Goal: Information Seeking & Learning: Learn about a topic

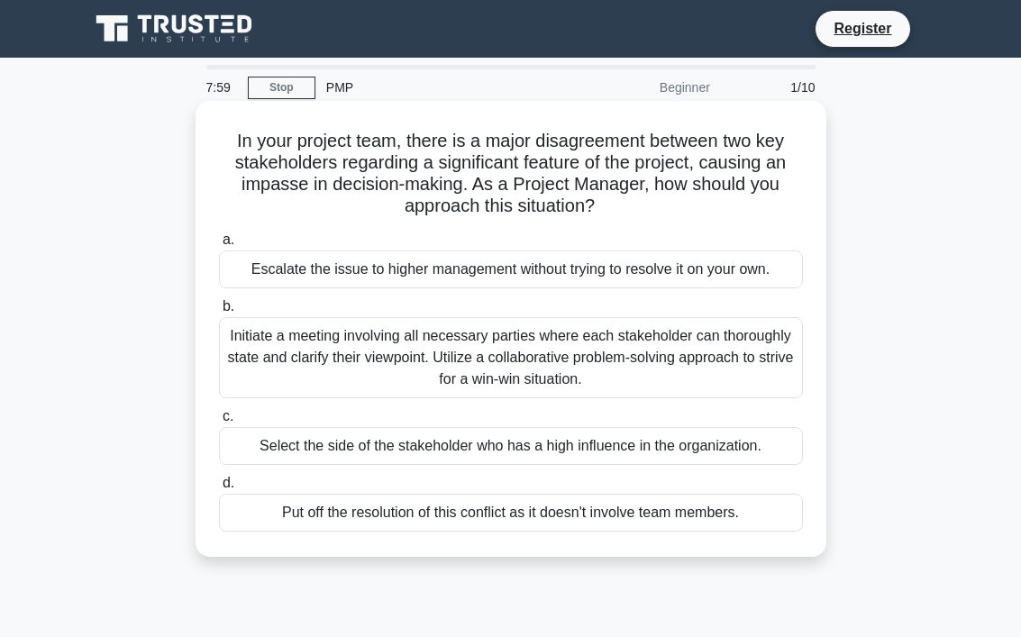
click at [237, 311] on label "b. Initiate a meeting involving all necessary parties where each stakeholder ca…" at bounding box center [511, 347] width 584 height 103
click at [219, 311] on input "b. Initiate a meeting involving all necessary parties where each stakeholder ca…" at bounding box center [219, 307] width 0 height 12
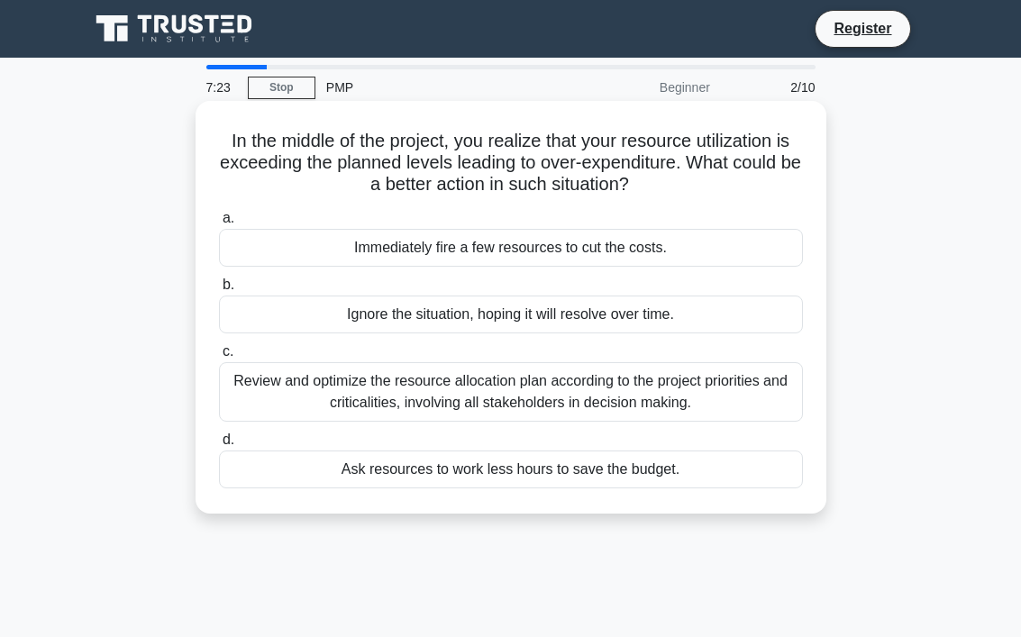
drag, startPoint x: 325, startPoint y: -48, endPoint x: 464, endPoint y: 259, distance: 336.4
click at [35, 142] on body "Register 7:23 Stop PMP 2/10" at bounding box center [510, 486] width 1021 height 973
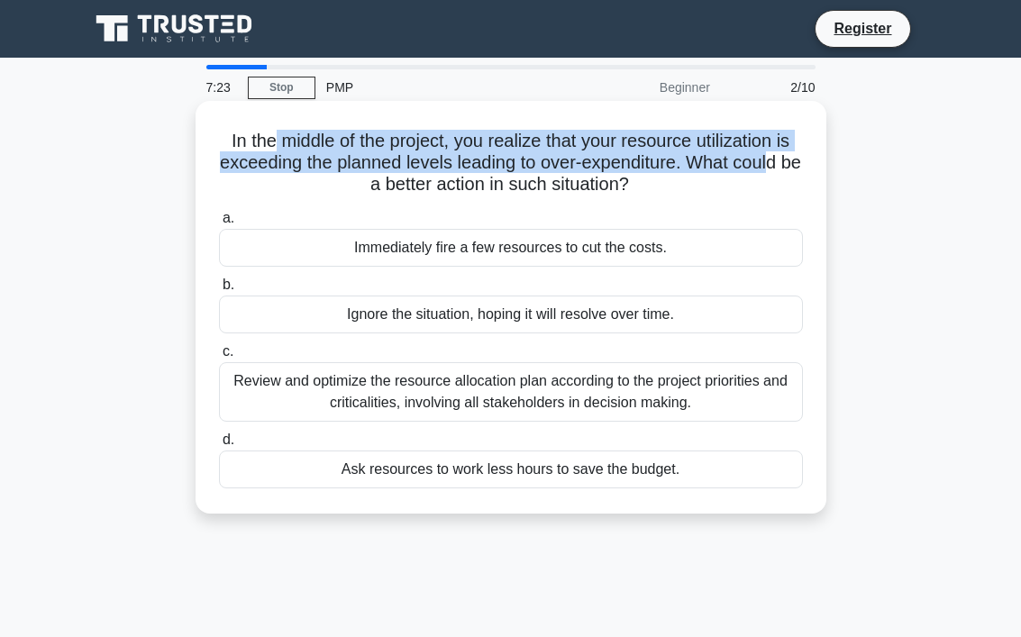
drag, startPoint x: 534, startPoint y: 78, endPoint x: 251, endPoint y: 223, distance: 317.7
click at [218, 171] on h5 "In the middle of the project, you realize that your resource utilization is exc…" at bounding box center [511, 163] width 588 height 67
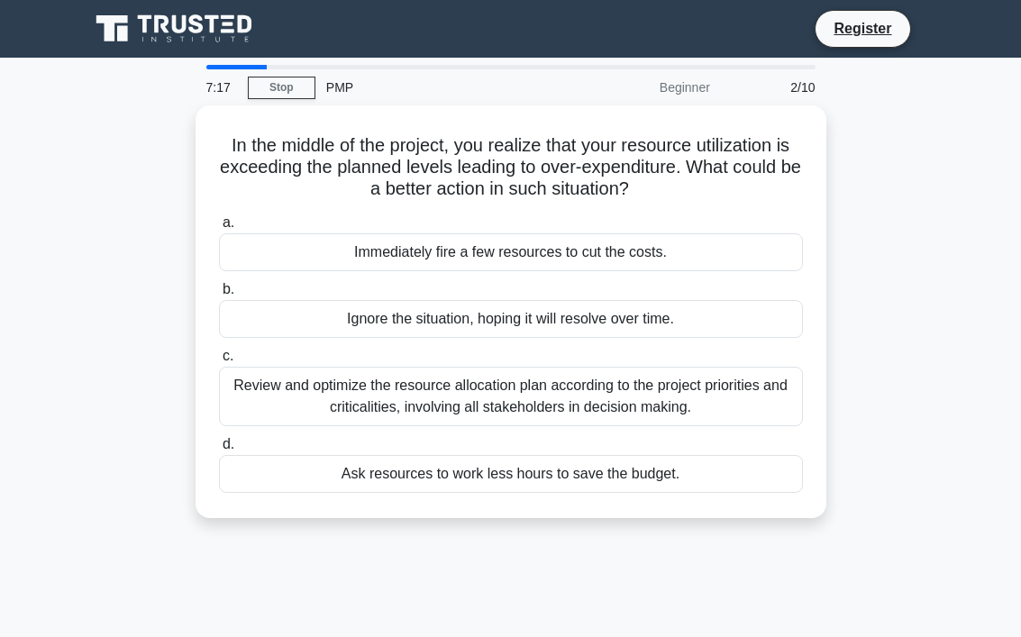
drag, startPoint x: 247, startPoint y: 175, endPoint x: 106, endPoint y: 179, distance: 140.7
click at [106, 179] on div "In the middle of the project, you realize that your resource utilization is exc…" at bounding box center [510, 322] width 865 height 434
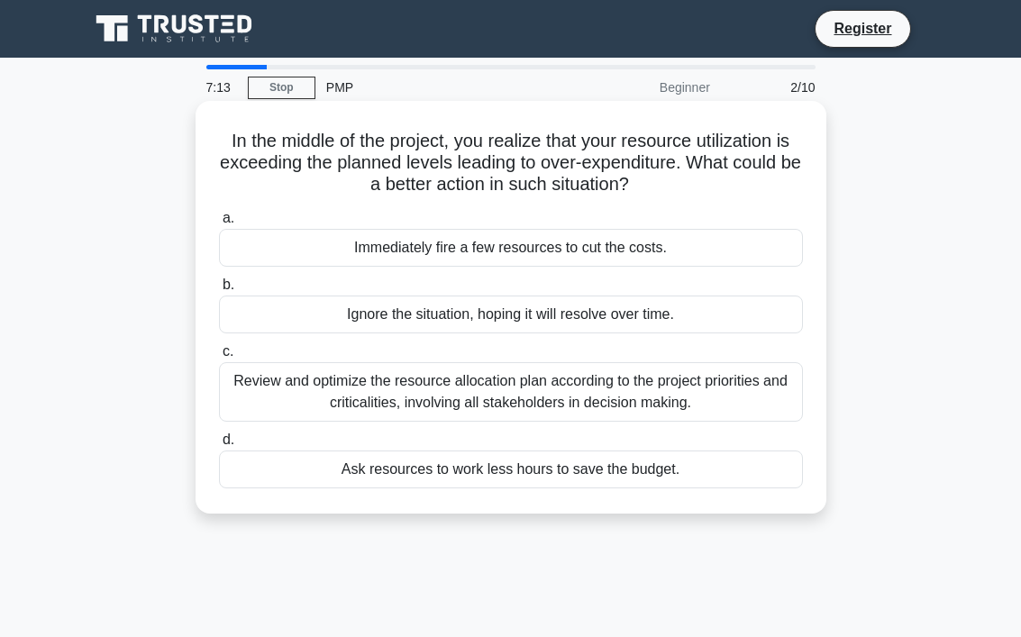
click at [298, 231] on div "Immediately fire a few resources to cut the costs." at bounding box center [511, 248] width 584 height 38
click at [219, 224] on input "a. Immediately fire a few resources to cut the costs." at bounding box center [219, 219] width 0 height 12
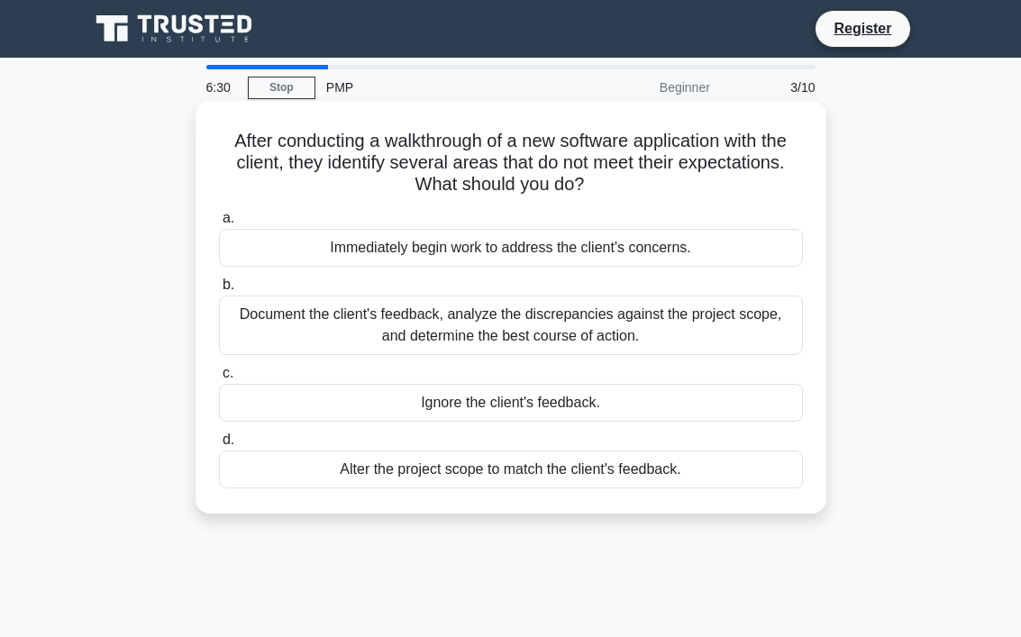
click at [226, 281] on span "b." at bounding box center [229, 284] width 12 height 15
click at [219, 281] on input "b. Document the client's feedback, analyze the discrepancies against the projec…" at bounding box center [219, 285] width 0 height 12
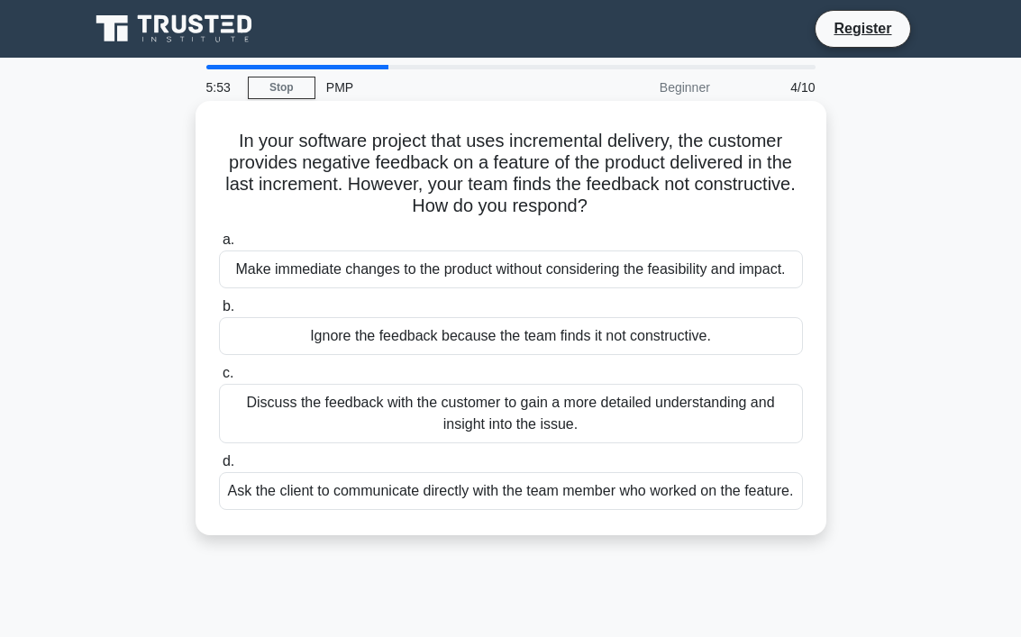
click at [226, 370] on span "c." at bounding box center [228, 372] width 11 height 15
click at [219, 370] on input "c. Discuss the feedback with the customer to gain a more detailed understanding…" at bounding box center [219, 374] width 0 height 12
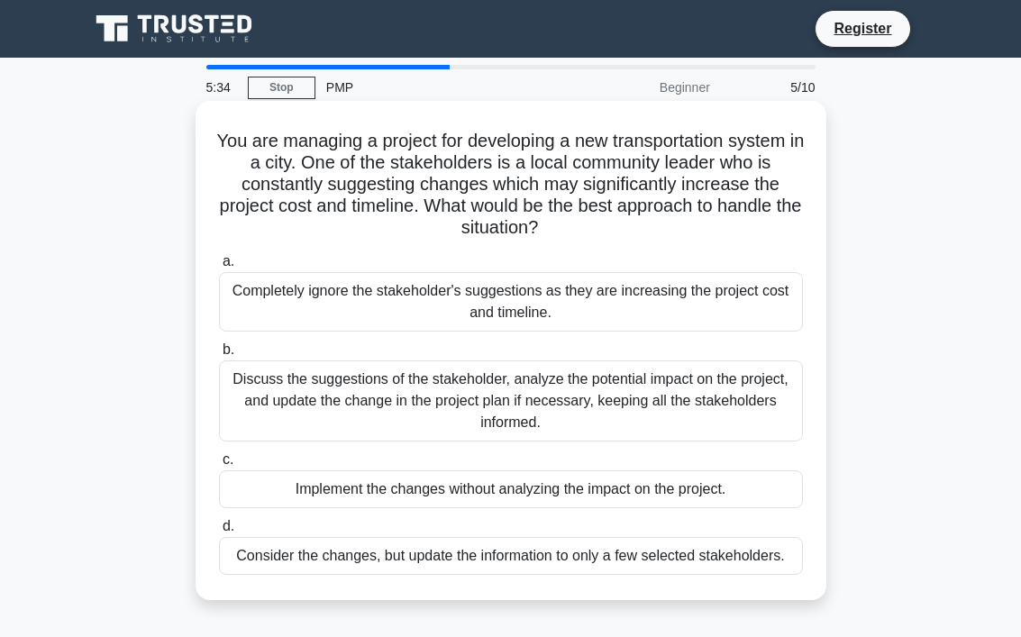
click at [227, 346] on span "b." at bounding box center [229, 349] width 12 height 15
click at [219, 346] on input "b. Discuss the suggestions of the stakeholder, analyze the potential impact on …" at bounding box center [219, 350] width 0 height 12
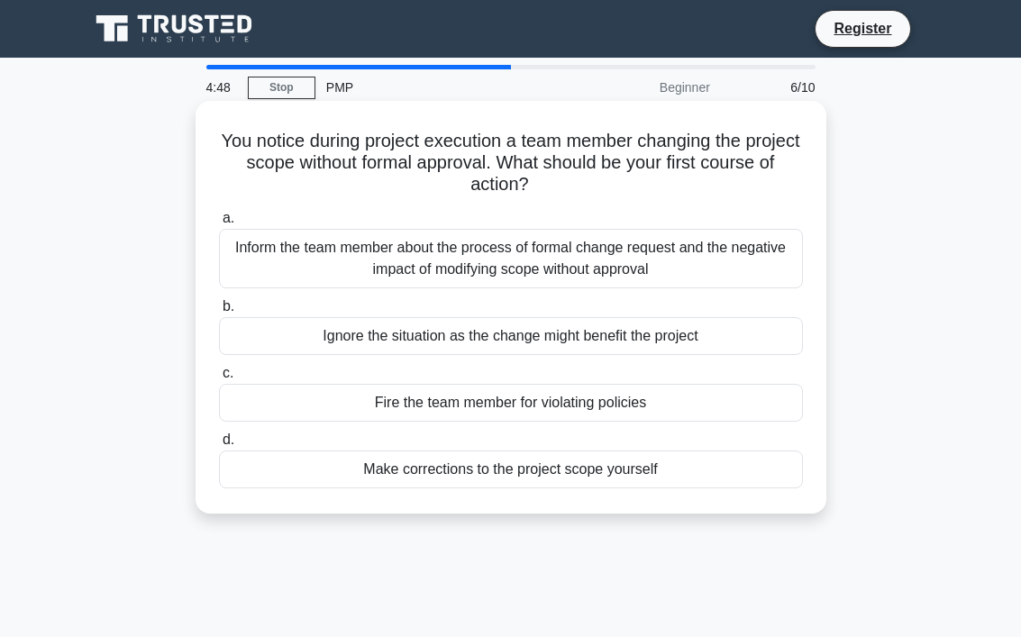
click at [227, 436] on span "d." at bounding box center [229, 439] width 12 height 15
click at [219, 436] on input "d. Make corrections to the project scope yourself" at bounding box center [219, 440] width 0 height 12
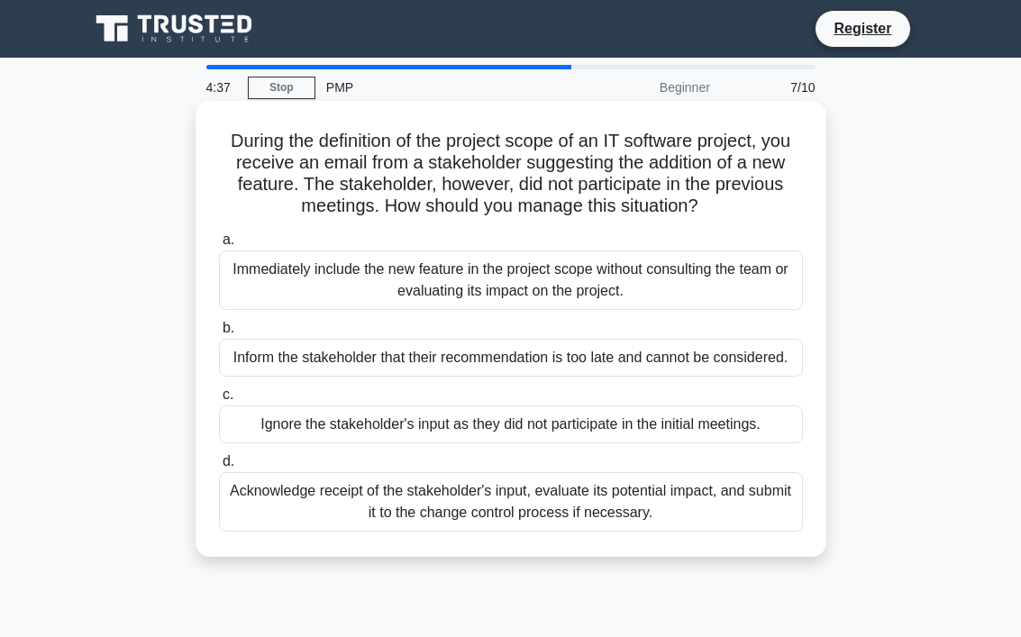
click at [226, 393] on span "c." at bounding box center [228, 394] width 11 height 15
click at [219, 393] on input "c. Ignore the stakeholder's input as they did not participate in the initial me…" at bounding box center [219, 395] width 0 height 12
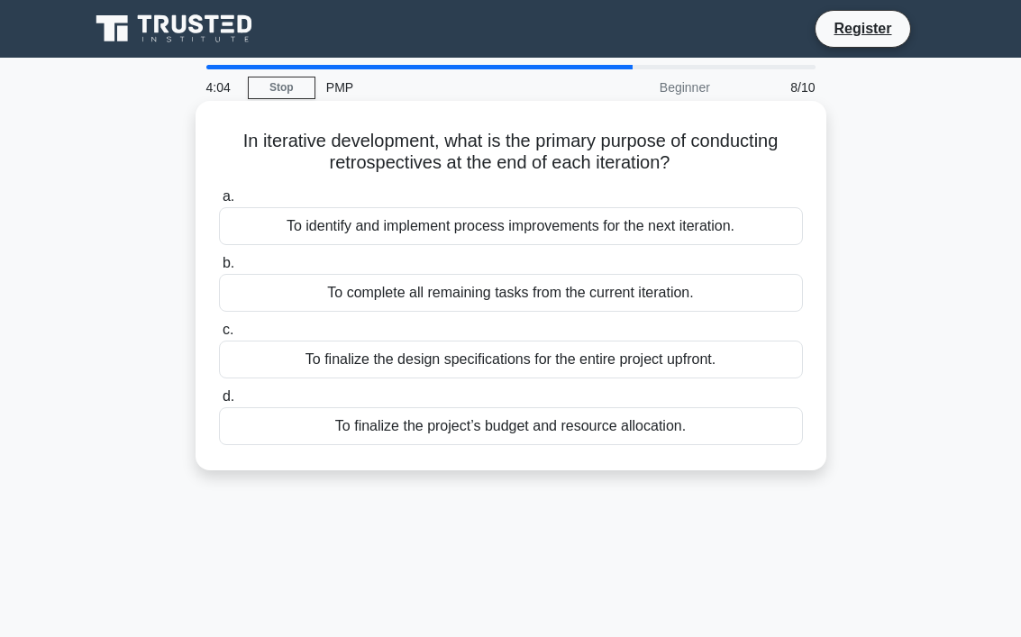
click at [227, 261] on span "b." at bounding box center [229, 262] width 12 height 15
click at [219, 261] on input "b. To complete all remaining tasks from the current iteration." at bounding box center [219, 264] width 0 height 12
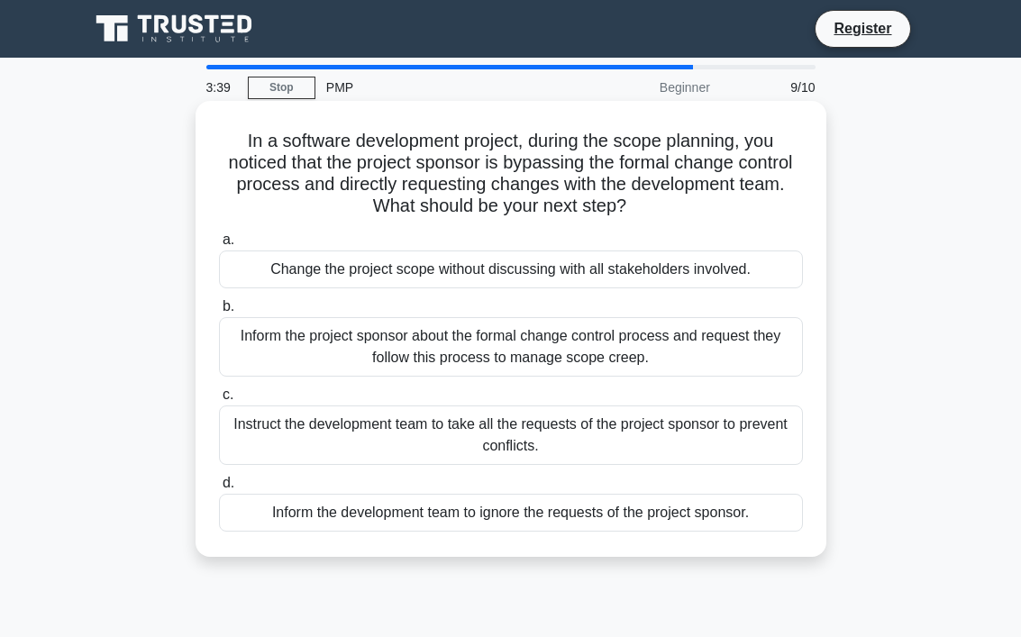
click at [227, 305] on span "b." at bounding box center [229, 305] width 12 height 15
click at [219, 305] on input "b. Inform the project sponsor about the formal change control process and reque…" at bounding box center [219, 307] width 0 height 12
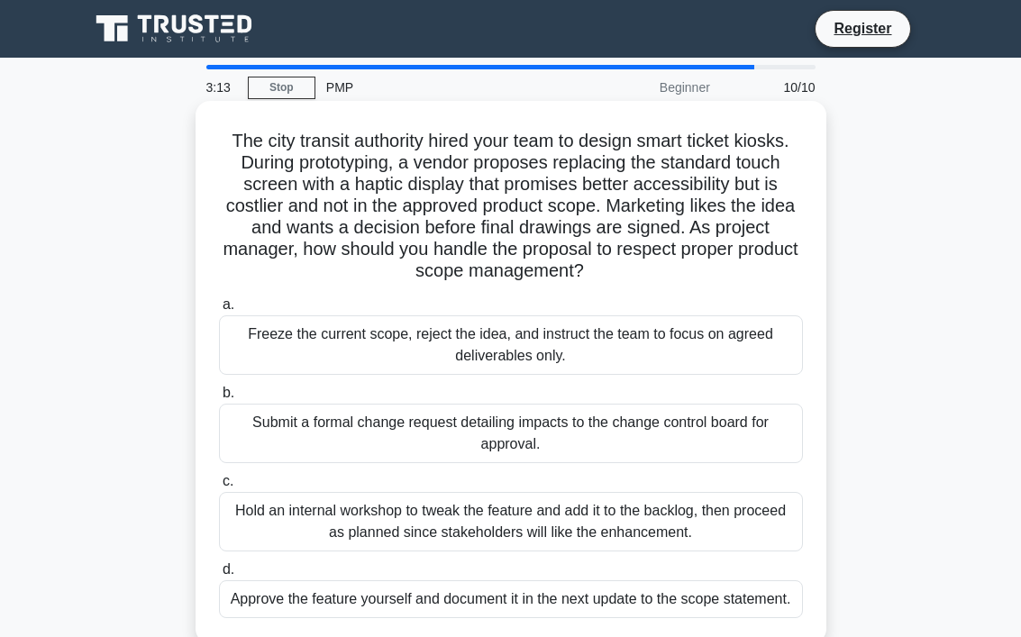
click at [223, 304] on span "a." at bounding box center [229, 304] width 12 height 15
click at [219, 304] on input "a. Freeze the current scope, reject the idea, and instruct the team to focus on…" at bounding box center [219, 305] width 0 height 12
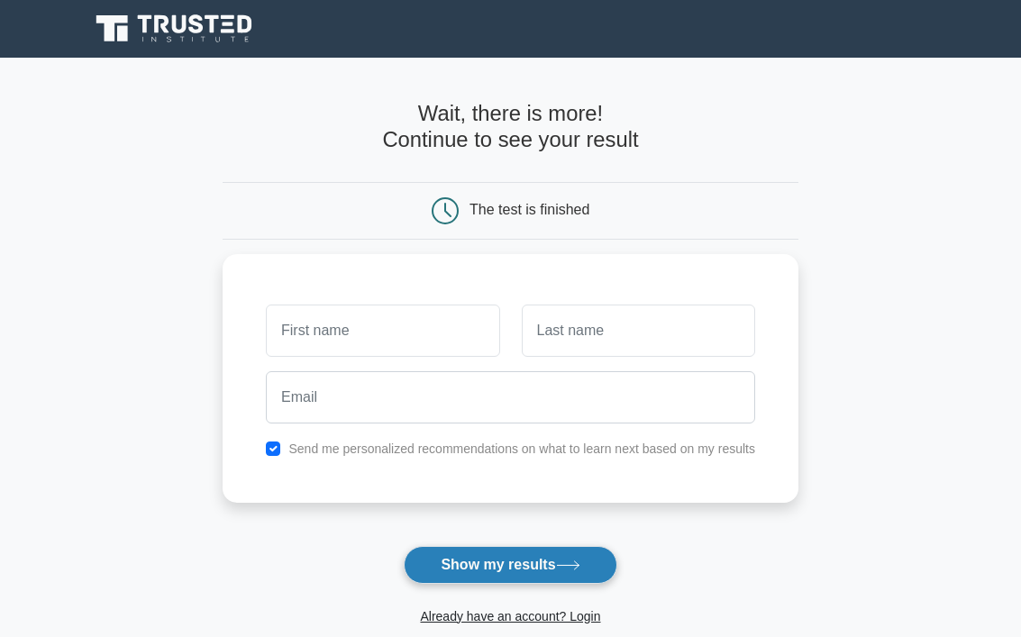
click at [510, 564] on button "Show my results" at bounding box center [510, 565] width 213 height 38
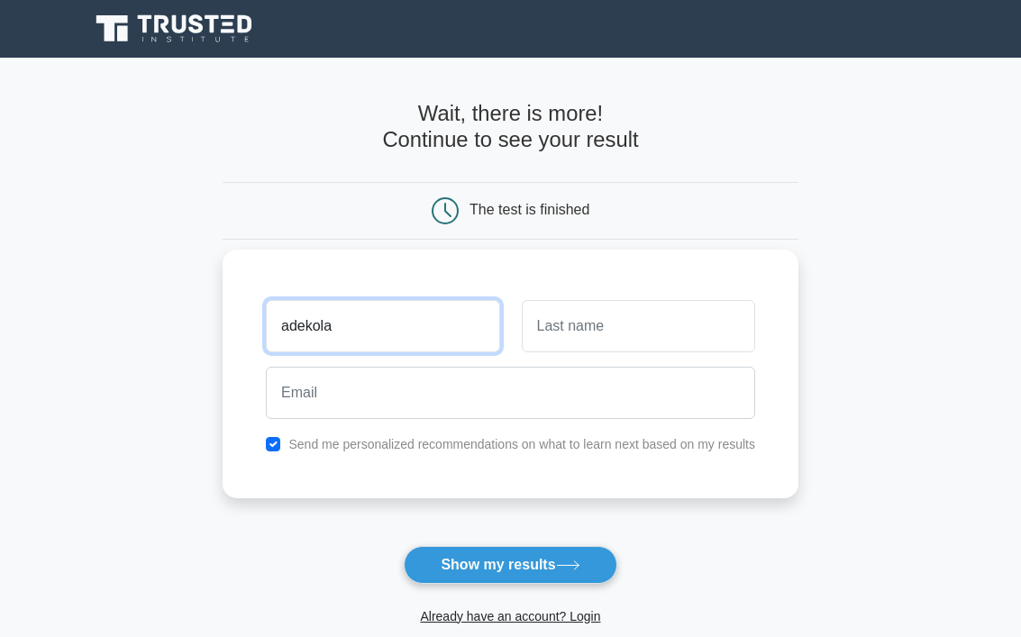
type input "adekola"
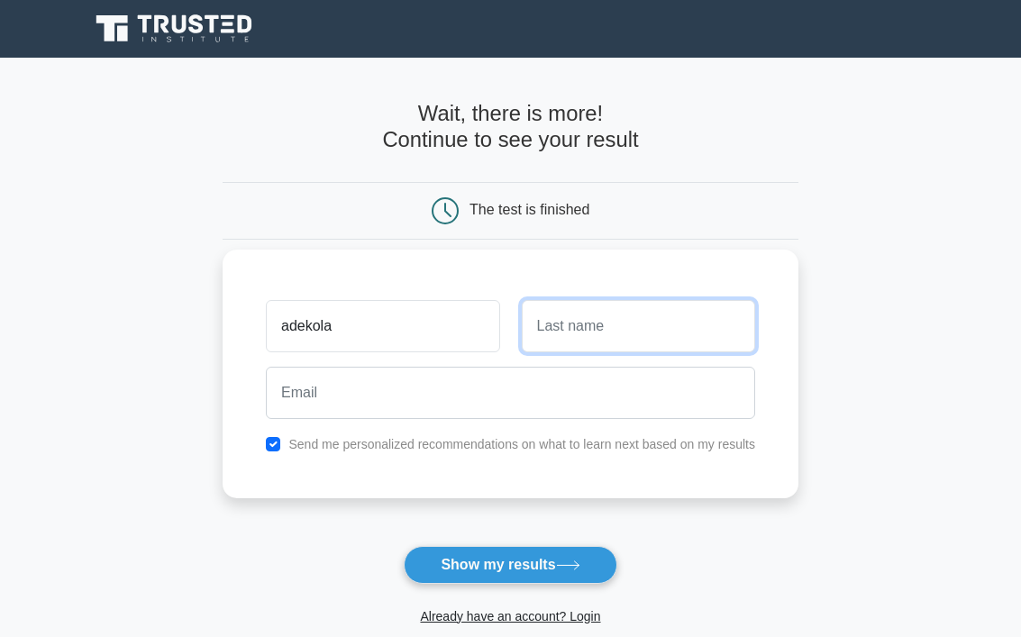
click at [580, 343] on input "text" at bounding box center [638, 326] width 233 height 52
type input "omolara"
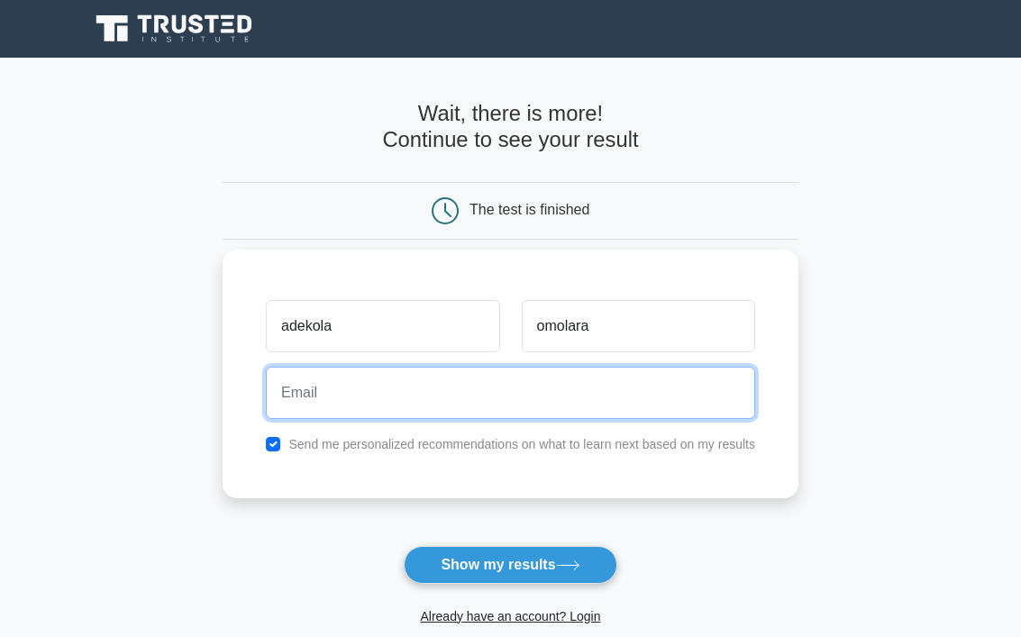
click at [311, 396] on input "email" at bounding box center [510, 393] width 489 height 52
click at [336, 407] on input "omoade@@@@@@@@@@@@@" at bounding box center [510, 393] width 489 height 52
click at [512, 390] on input "omoade@@@@@@@@@@@@@" at bounding box center [510, 393] width 489 height 52
type input "omoade@gmail.com"
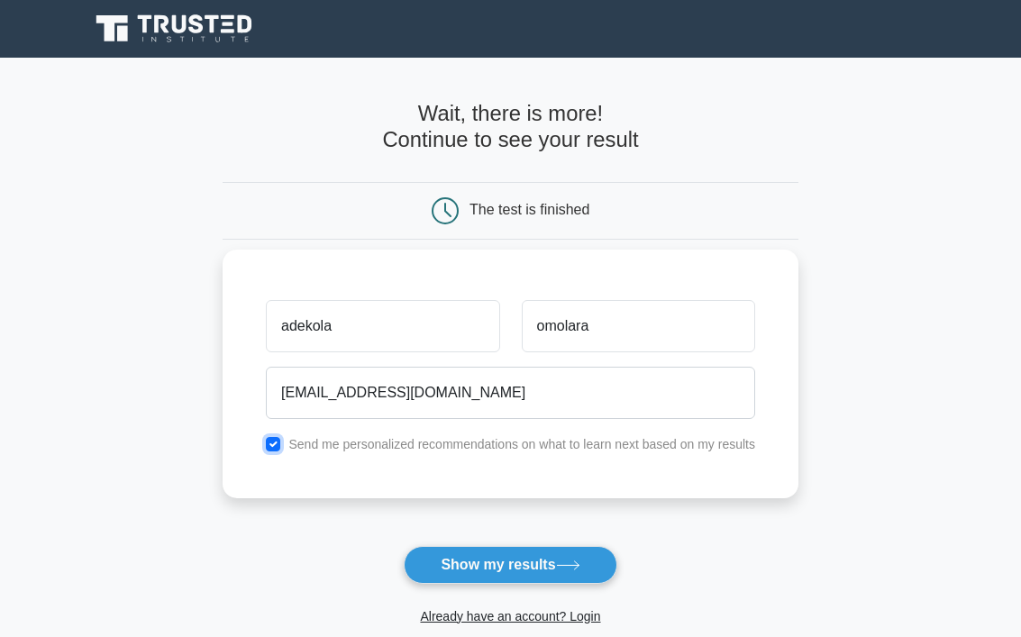
click at [278, 443] on input "checkbox" at bounding box center [273, 444] width 14 height 14
checkbox input "false"
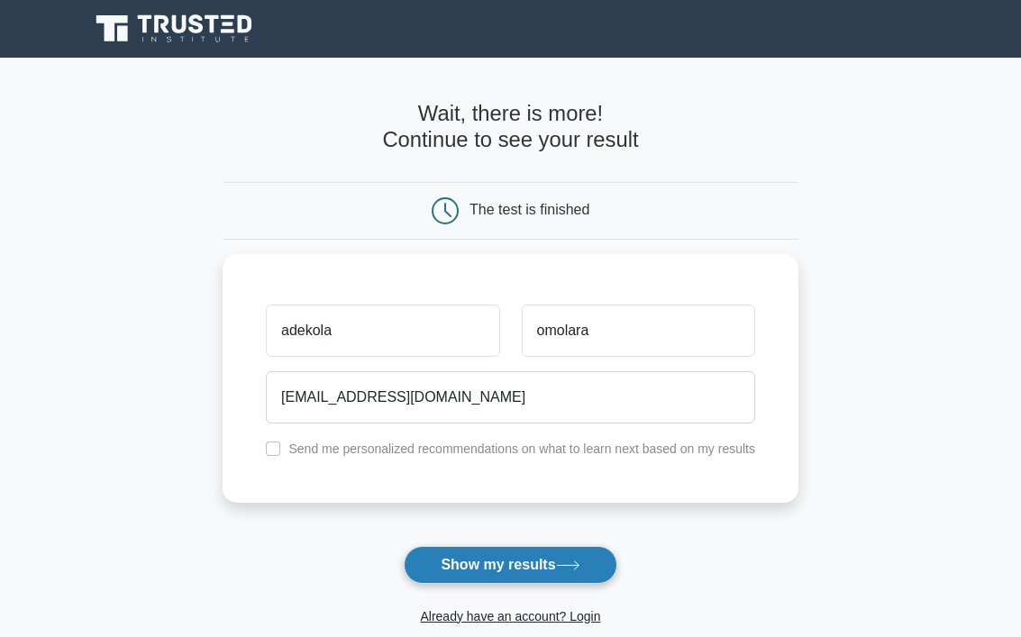
click at [497, 573] on button "Show my results" at bounding box center [510, 565] width 213 height 38
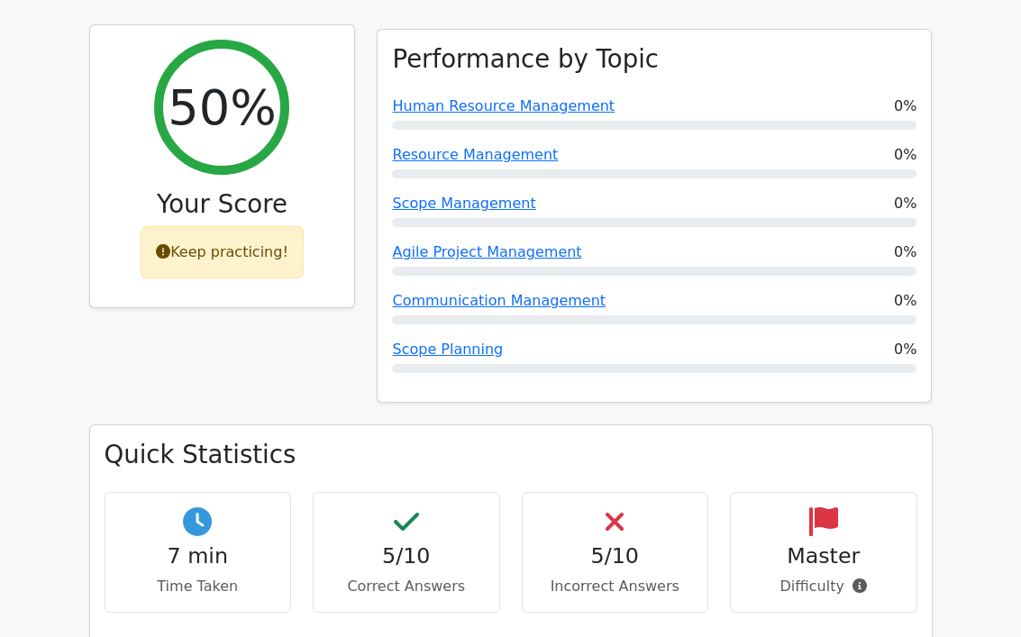
scroll to position [751, 0]
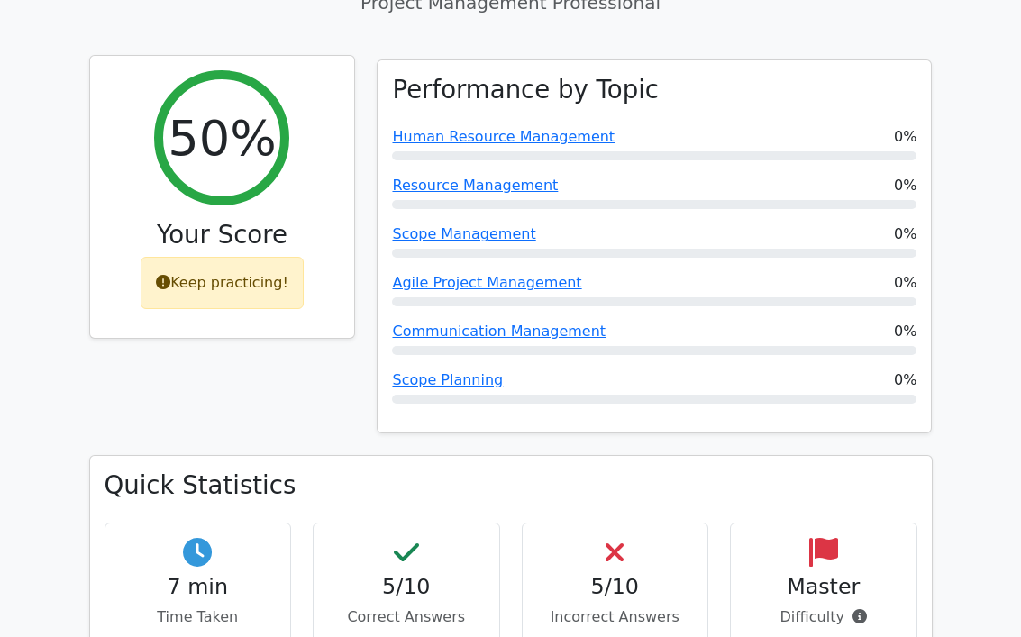
click at [225, 257] on div "Keep practicing!" at bounding box center [222, 283] width 163 height 52
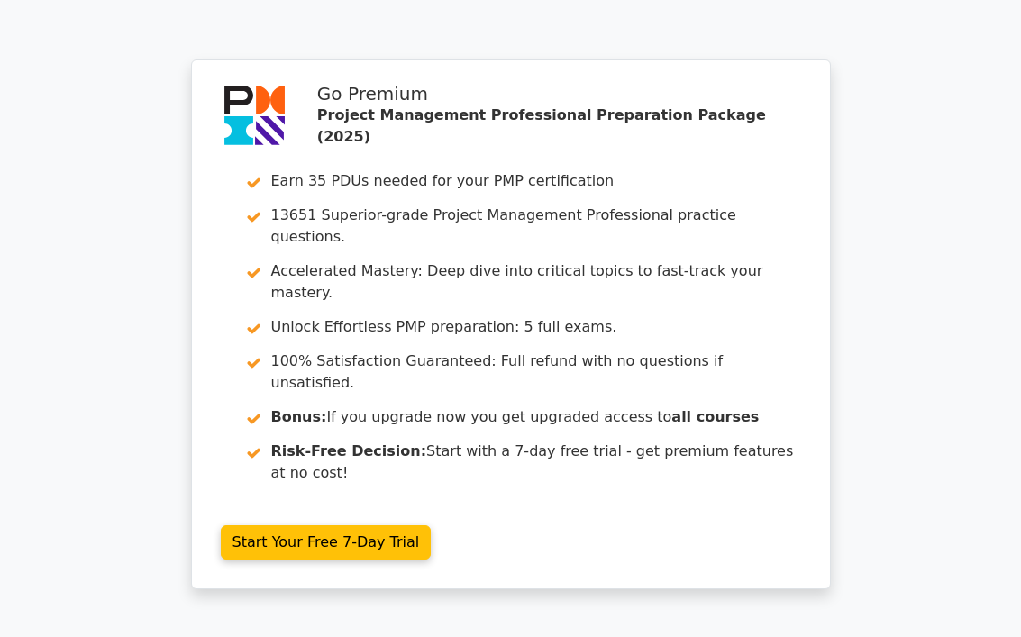
scroll to position [3094, 0]
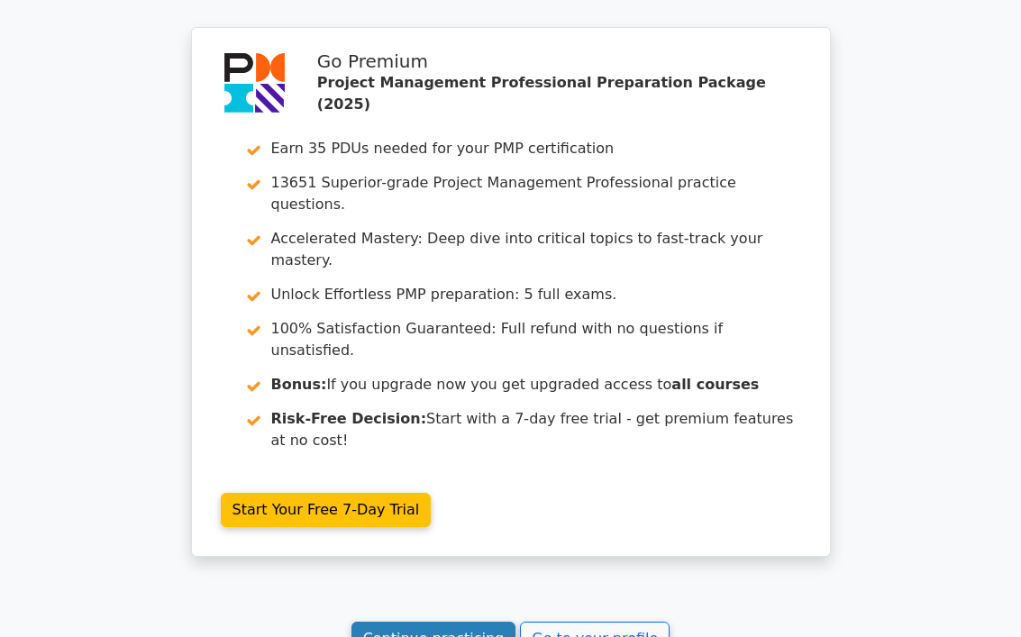
click at [445, 622] on link "Continue practicing" at bounding box center [434, 639] width 165 height 34
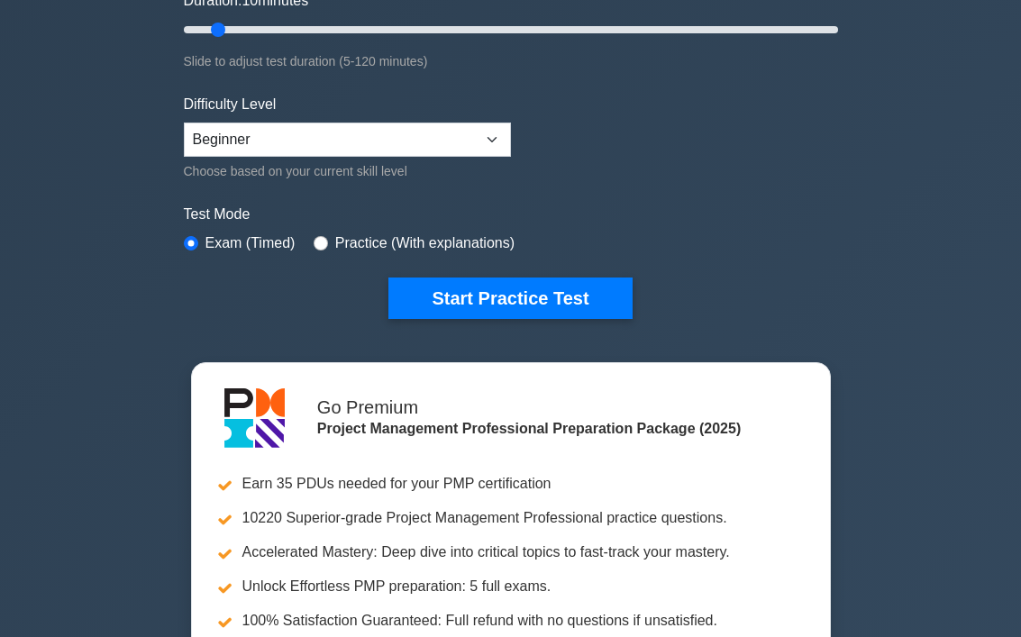
scroll to position [270, 0]
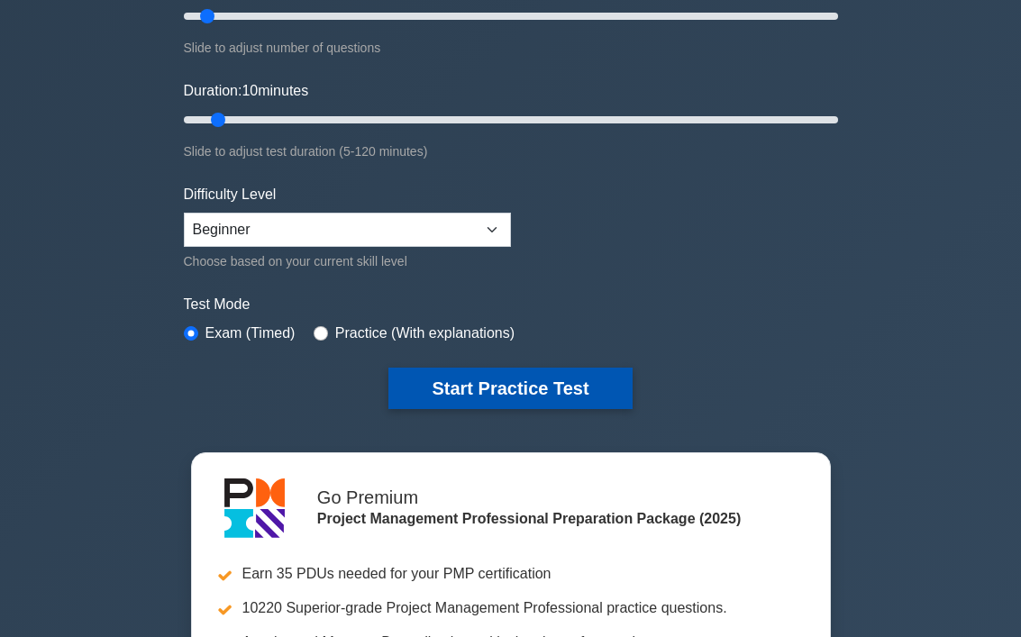
click at [480, 378] on button "Start Practice Test" at bounding box center [509, 388] width 243 height 41
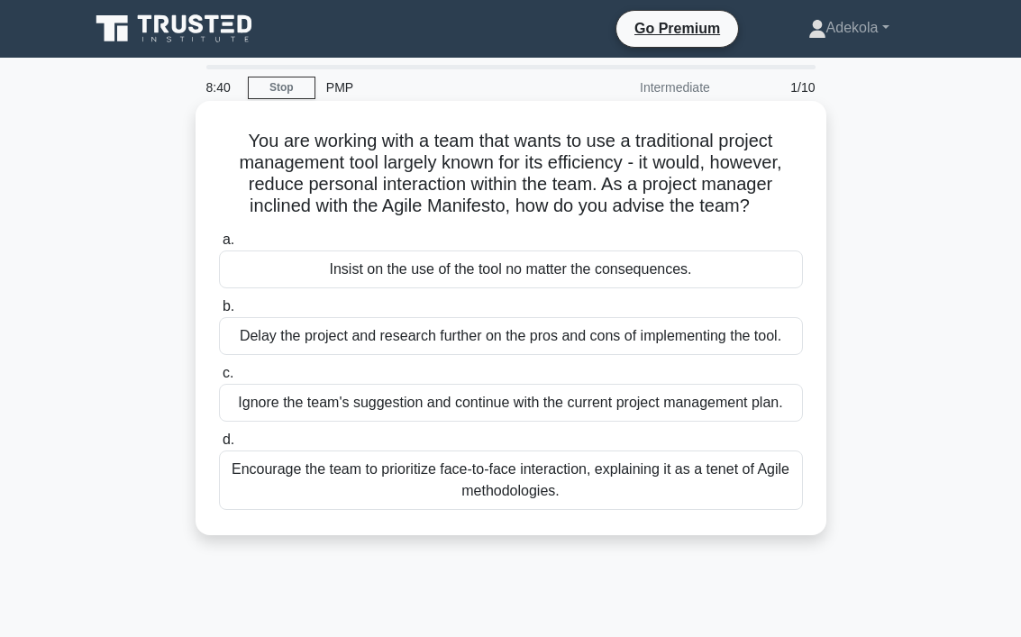
click at [224, 303] on span "b." at bounding box center [229, 305] width 12 height 15
click at [219, 303] on input "[PERSON_NAME] the project and research further on the pros and cons of implemen…" at bounding box center [219, 307] width 0 height 12
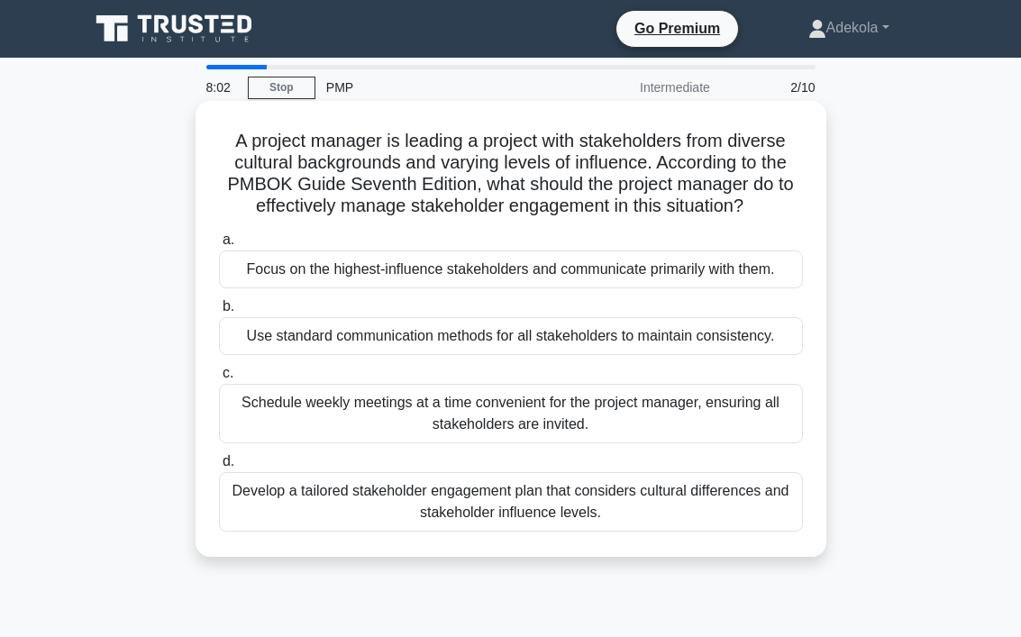
click at [224, 303] on span "b." at bounding box center [229, 305] width 12 height 15
click at [219, 303] on input "b. Use standard communication methods for all stakeholders to maintain consiste…" at bounding box center [219, 307] width 0 height 12
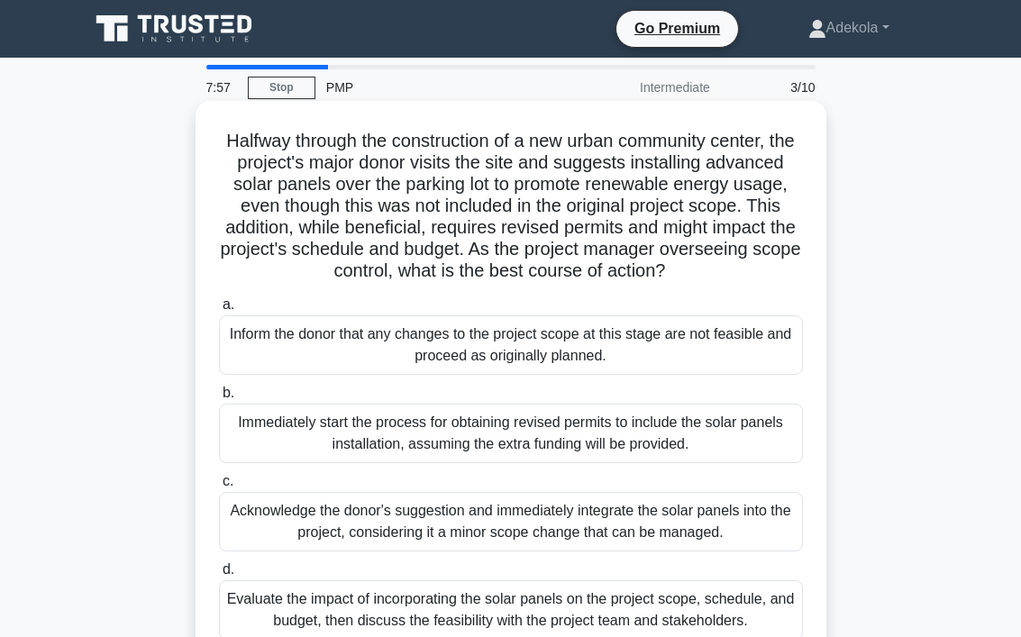
click at [224, 400] on span "b." at bounding box center [229, 392] width 12 height 15
click at [219, 399] on input "b. Immediately start the process for obtaining revised permits to include the s…" at bounding box center [219, 394] width 0 height 12
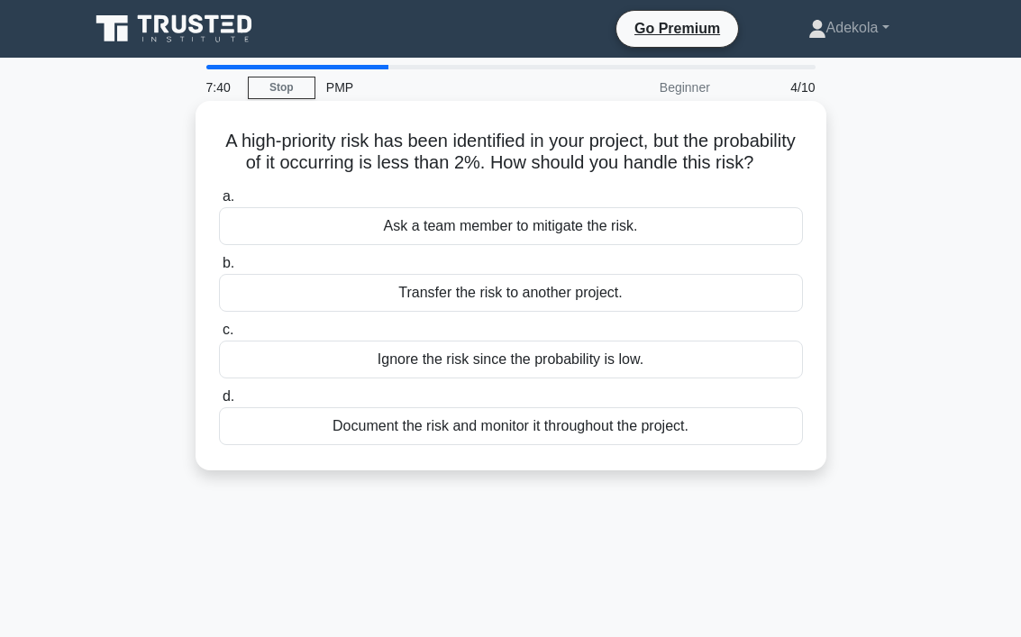
click at [224, 404] on span "d." at bounding box center [229, 395] width 12 height 15
click at [219, 403] on input "d. Document the risk and monitor it throughout the project." at bounding box center [219, 397] width 0 height 12
